Goal: Task Accomplishment & Management: Use online tool/utility

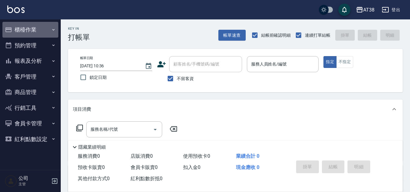
click at [23, 28] on button "櫃檯作業" at bounding box center [30, 30] width 56 height 16
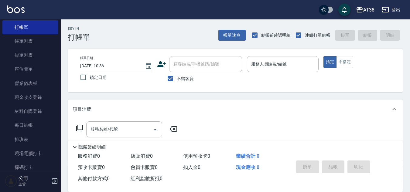
scroll to position [30, 0]
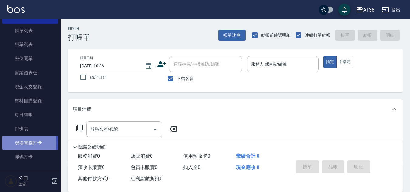
click at [23, 143] on link "現場電腦打卡" at bounding box center [30, 143] width 56 height 14
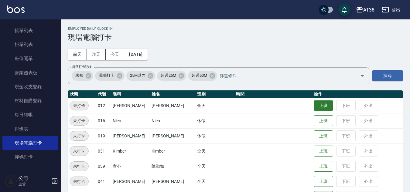
click at [314, 106] on button "上班" at bounding box center [323, 106] width 19 height 11
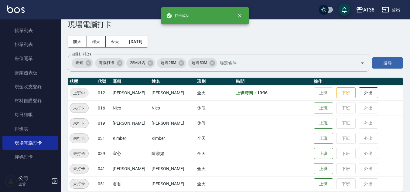
scroll to position [20, 0]
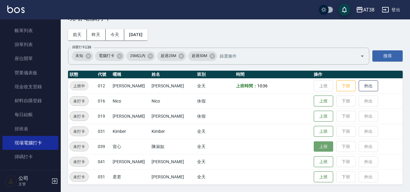
click at [314, 146] on button "上班" at bounding box center [323, 147] width 19 height 11
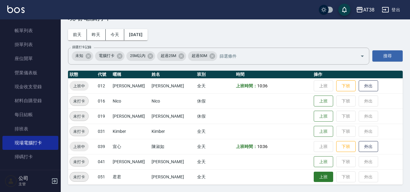
click at [314, 178] on button "上班" at bounding box center [323, 177] width 19 height 11
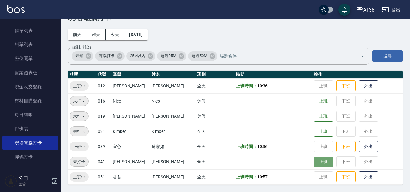
click at [314, 162] on button "上班" at bounding box center [323, 162] width 19 height 11
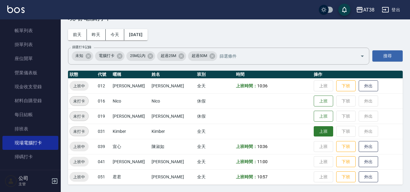
click at [314, 130] on button "上班" at bounding box center [323, 131] width 19 height 11
